Goal: Task Accomplishment & Management: Manage account settings

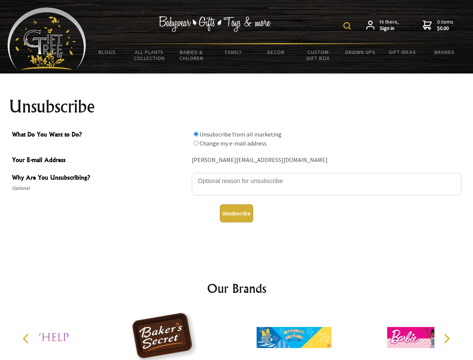
click at [348, 26] on img at bounding box center [346, 25] width 7 height 7
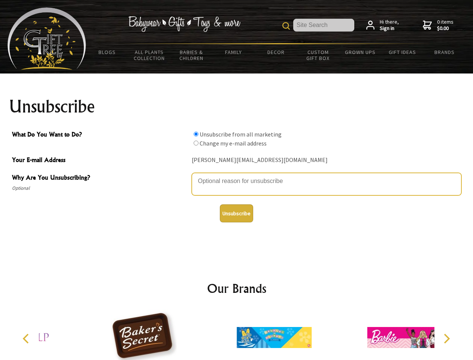
click at [237, 175] on textarea "Why Are You Unsubscribing?" at bounding box center [327, 184] width 270 height 22
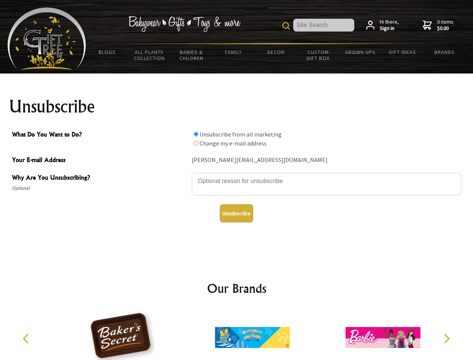
click at [196, 134] on input "What Do You Want to Do?" at bounding box center [196, 133] width 5 height 5
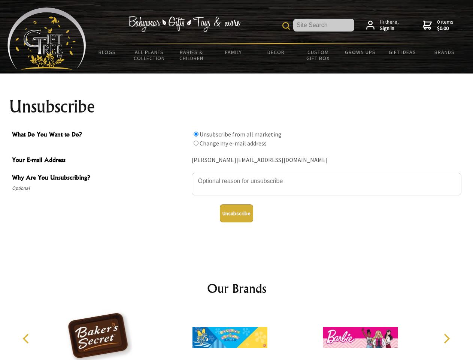
click at [196, 143] on input "What Do You Want to Do?" at bounding box center [196, 142] width 5 height 5
radio input "true"
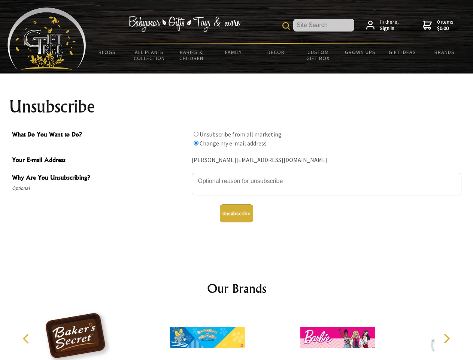
click at [236, 213] on button "Unsubscribe" at bounding box center [236, 213] width 33 height 18
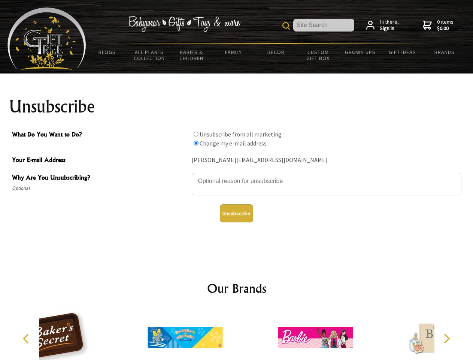
click at [237, 334] on div at bounding box center [185, 338] width 130 height 58
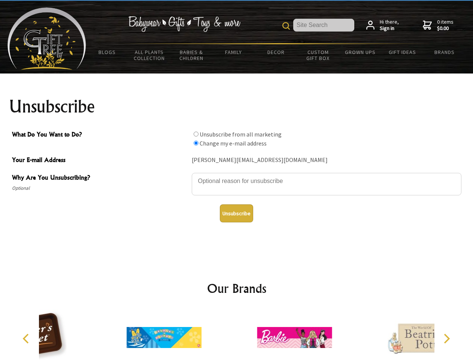
click at [27, 338] on icon "Previous" at bounding box center [27, 338] width 10 height 10
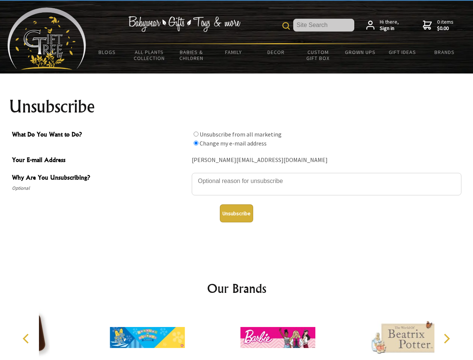
click at [446, 338] on icon "Next" at bounding box center [446, 338] width 10 height 10
